Goal: Transaction & Acquisition: Purchase product/service

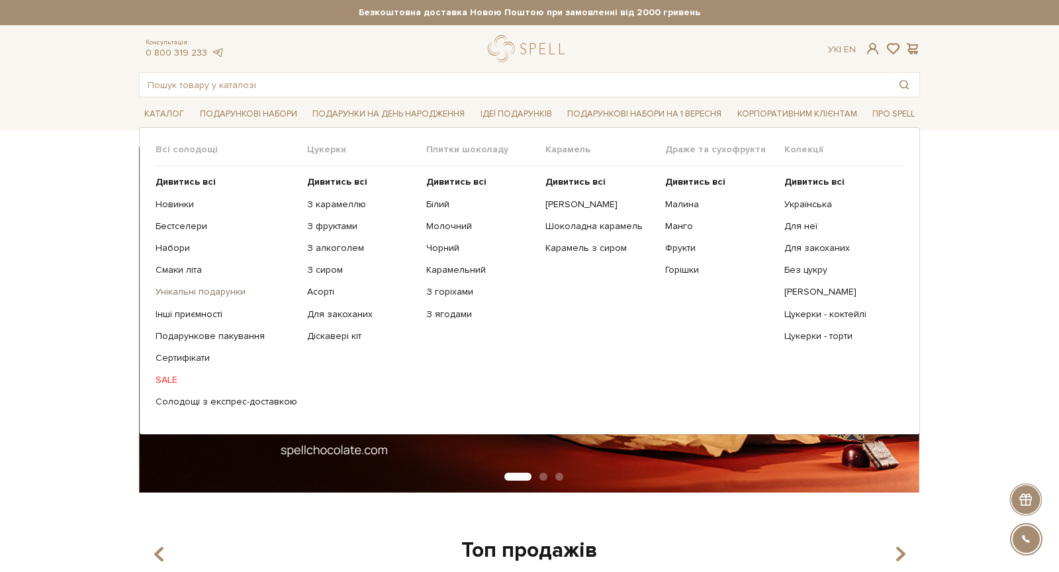
click at [175, 287] on link "Унікальні подарунки" at bounding box center [227, 292] width 142 height 12
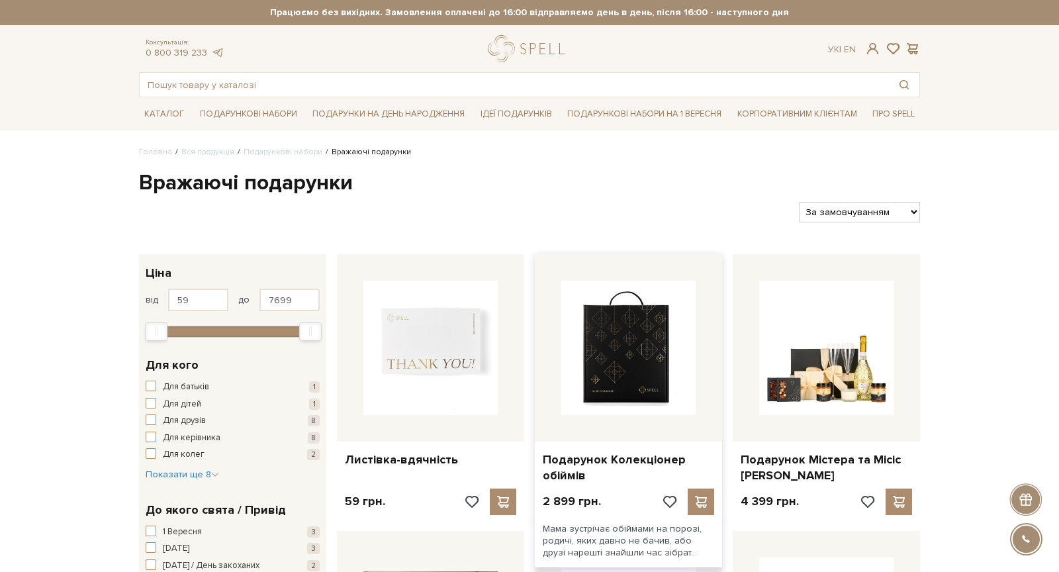
click at [633, 360] on img at bounding box center [628, 348] width 134 height 134
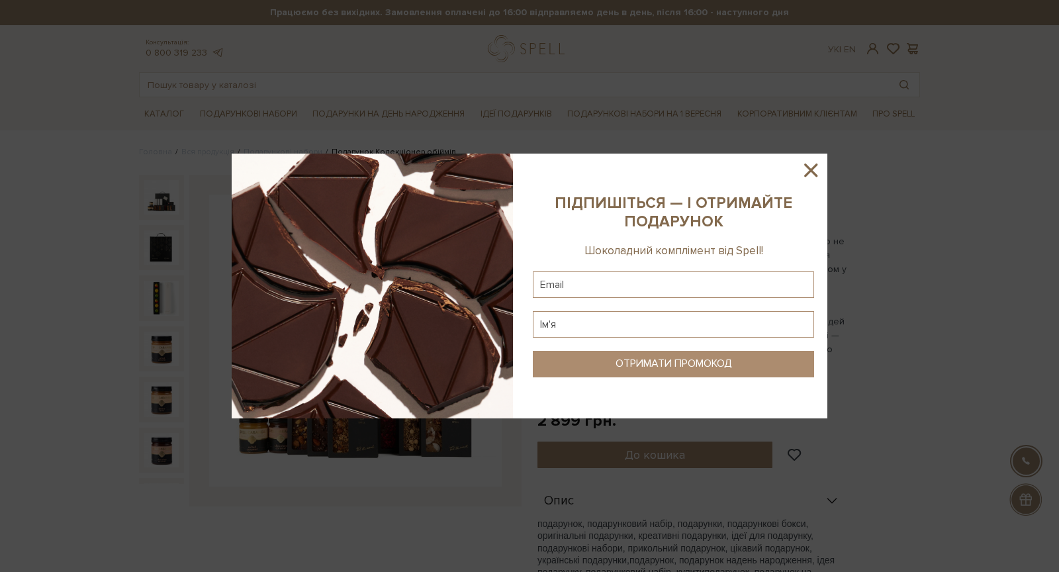
click at [806, 166] on icon at bounding box center [810, 169] width 13 height 13
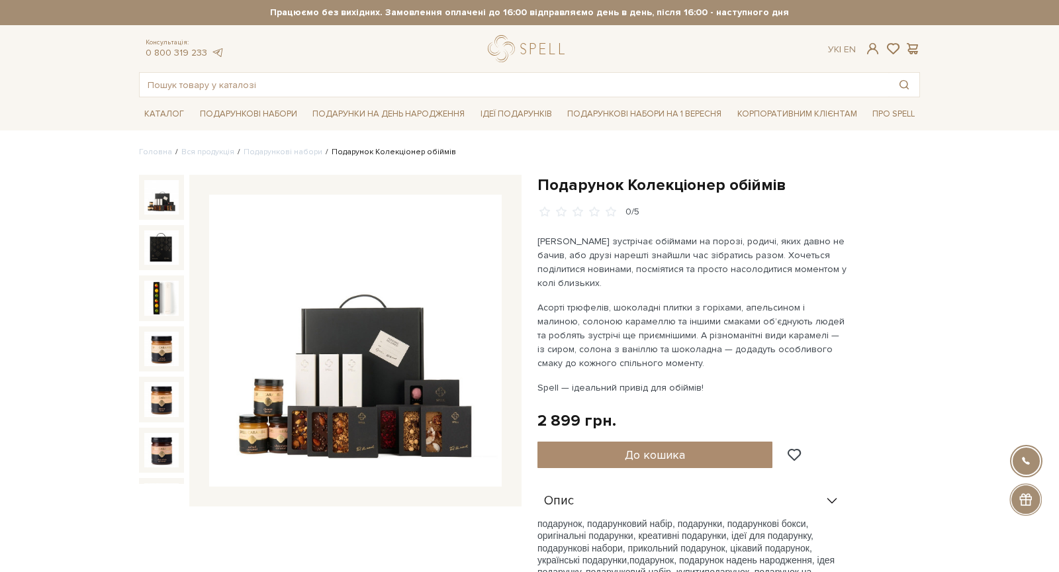
click at [660, 180] on h1 "Подарунок Колекціонер обіймів" at bounding box center [728, 185] width 383 height 21
copy div "Подарунок Колекціонер обіймів"
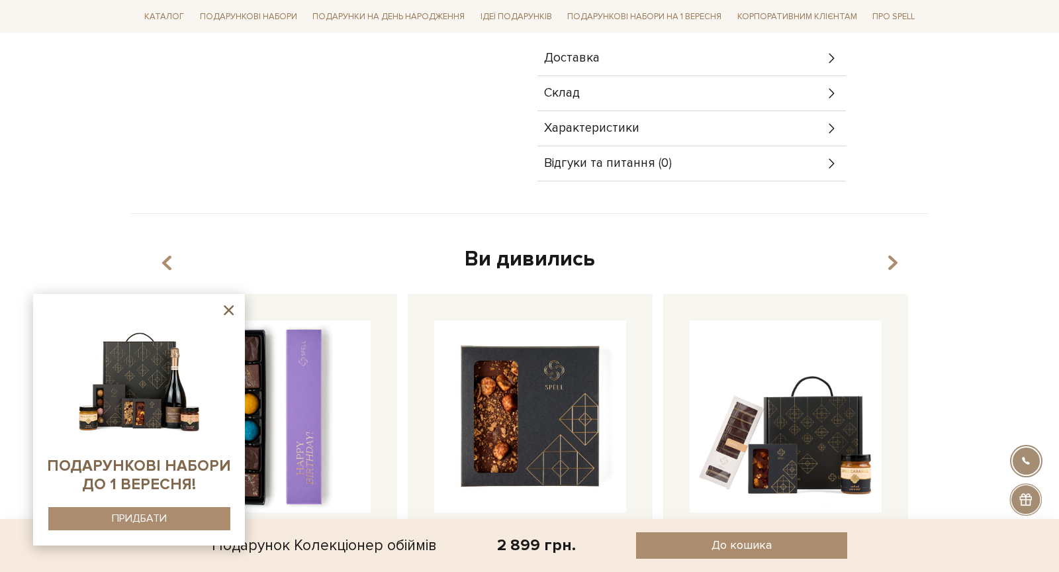
scroll to position [578, 0]
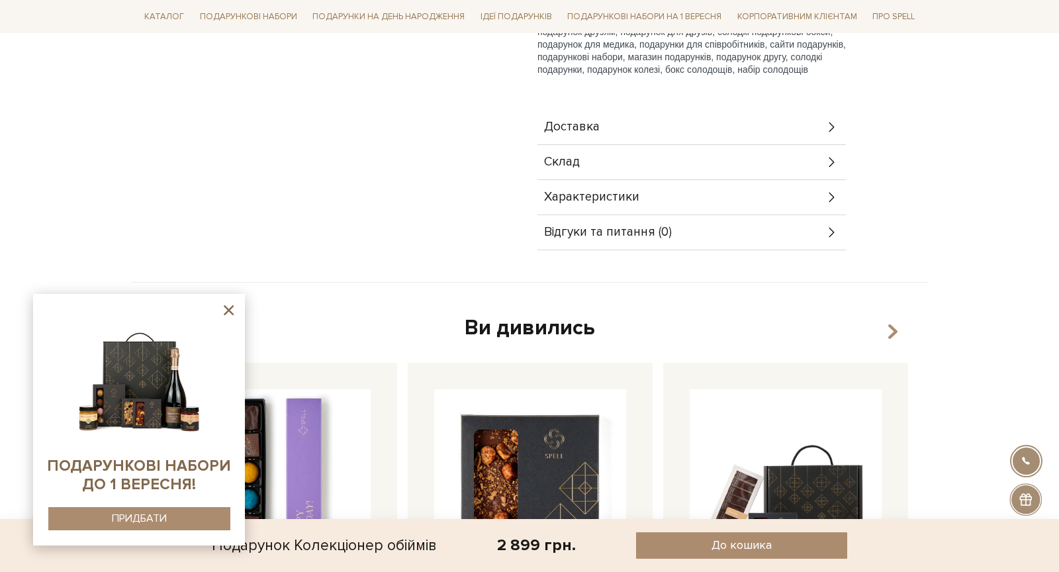
click at [228, 308] on icon at bounding box center [229, 310] width 10 height 10
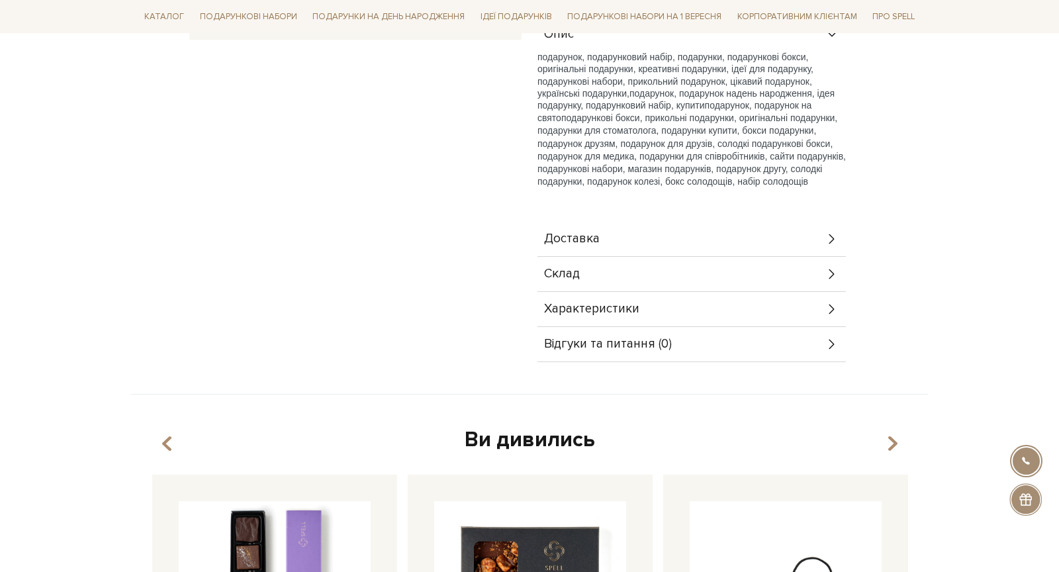
scroll to position [203, 0]
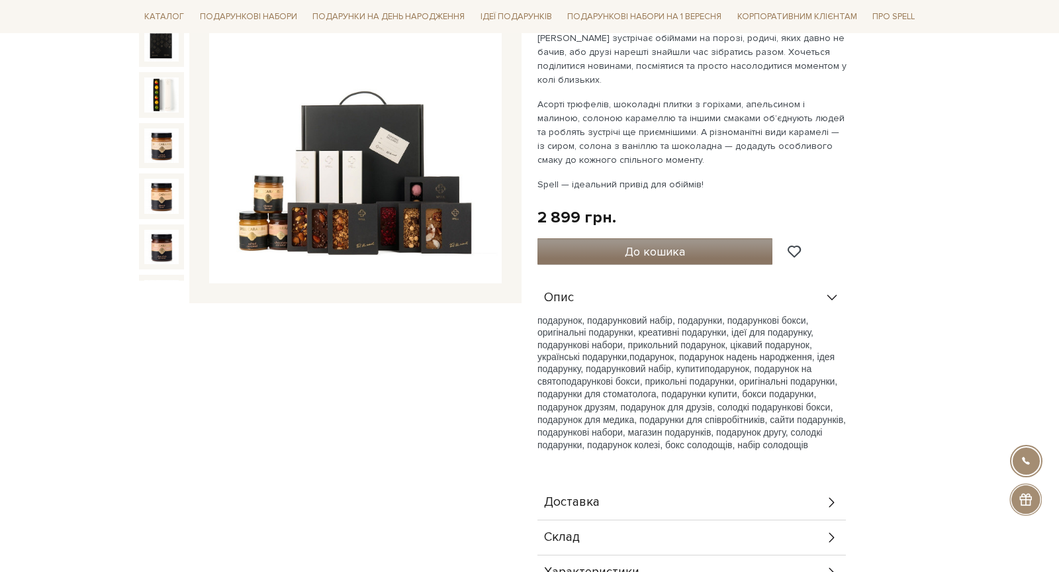
click at [679, 253] on span "До кошика" at bounding box center [655, 251] width 60 height 15
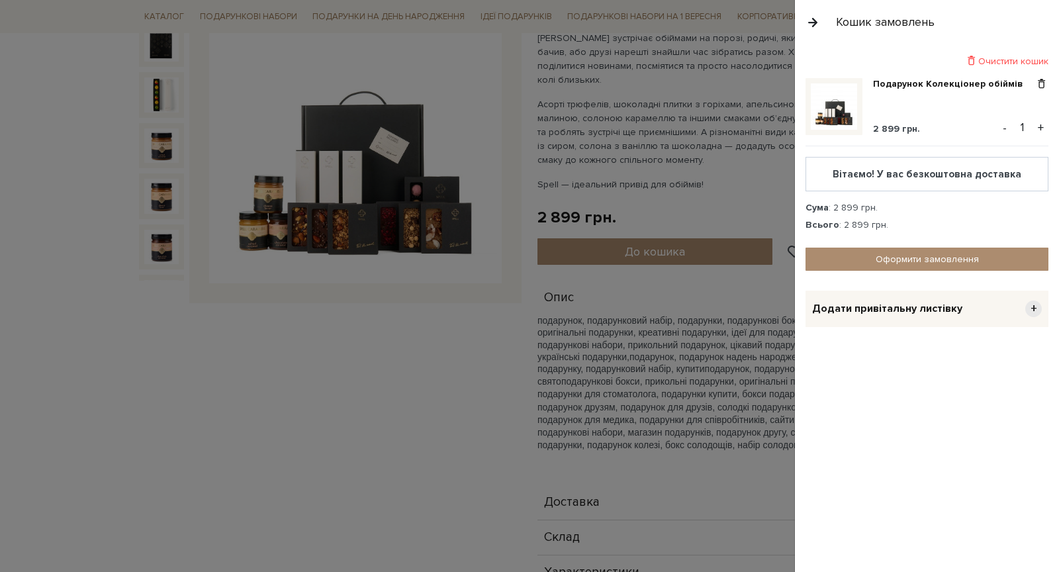
click at [872, 303] on span "Додати привітальну листівку" at bounding box center [887, 309] width 150 height 14
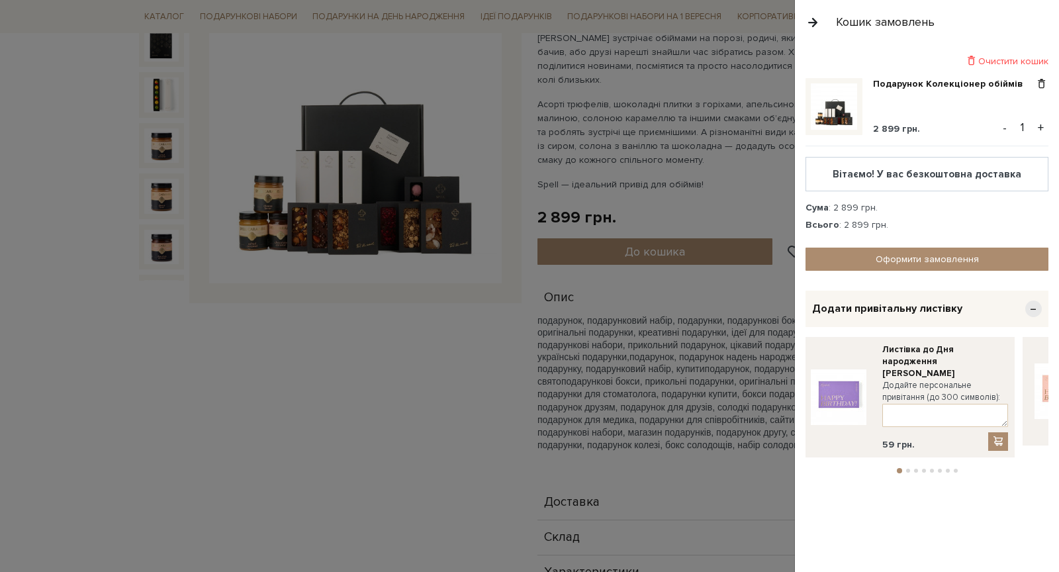
click at [952, 302] on span "Додати привітальну листівку" at bounding box center [887, 309] width 150 height 14
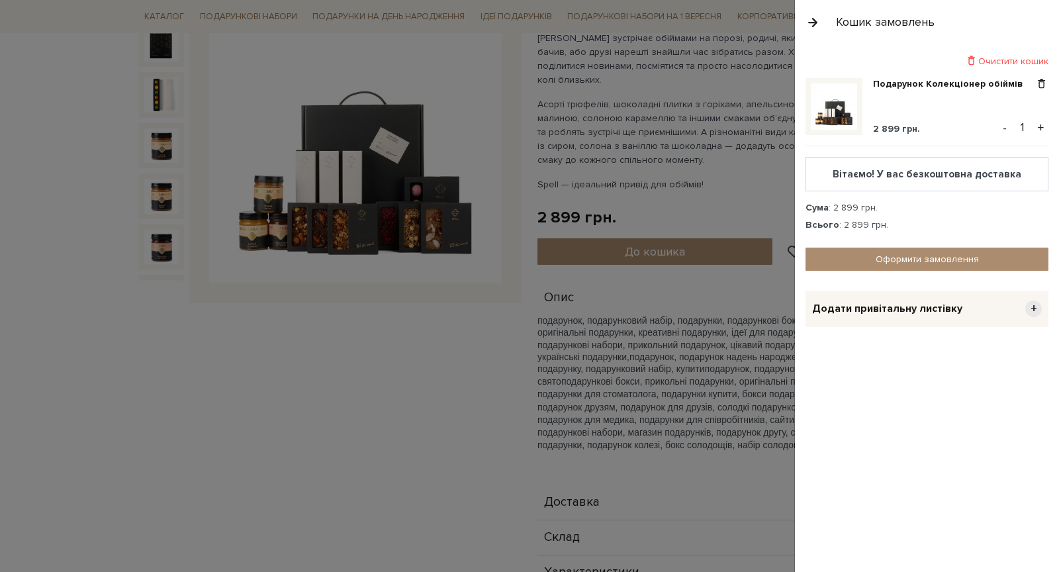
click at [952, 302] on span "Додати привітальну листівку" at bounding box center [887, 309] width 150 height 14
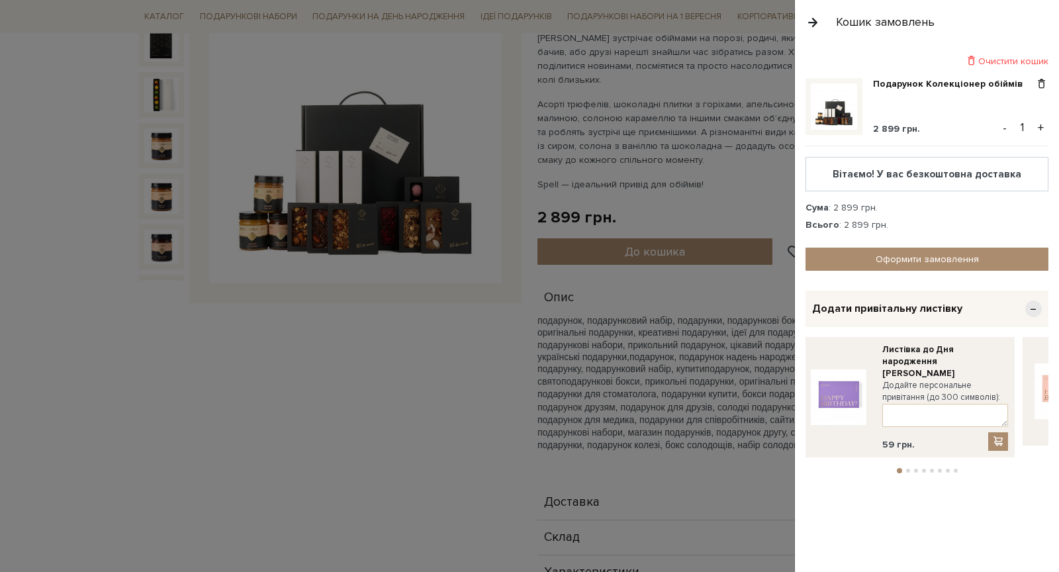
click at [952, 302] on span "Додати привітальну листівку" at bounding box center [887, 309] width 150 height 14
